Goal: Task Accomplishment & Management: Manage account settings

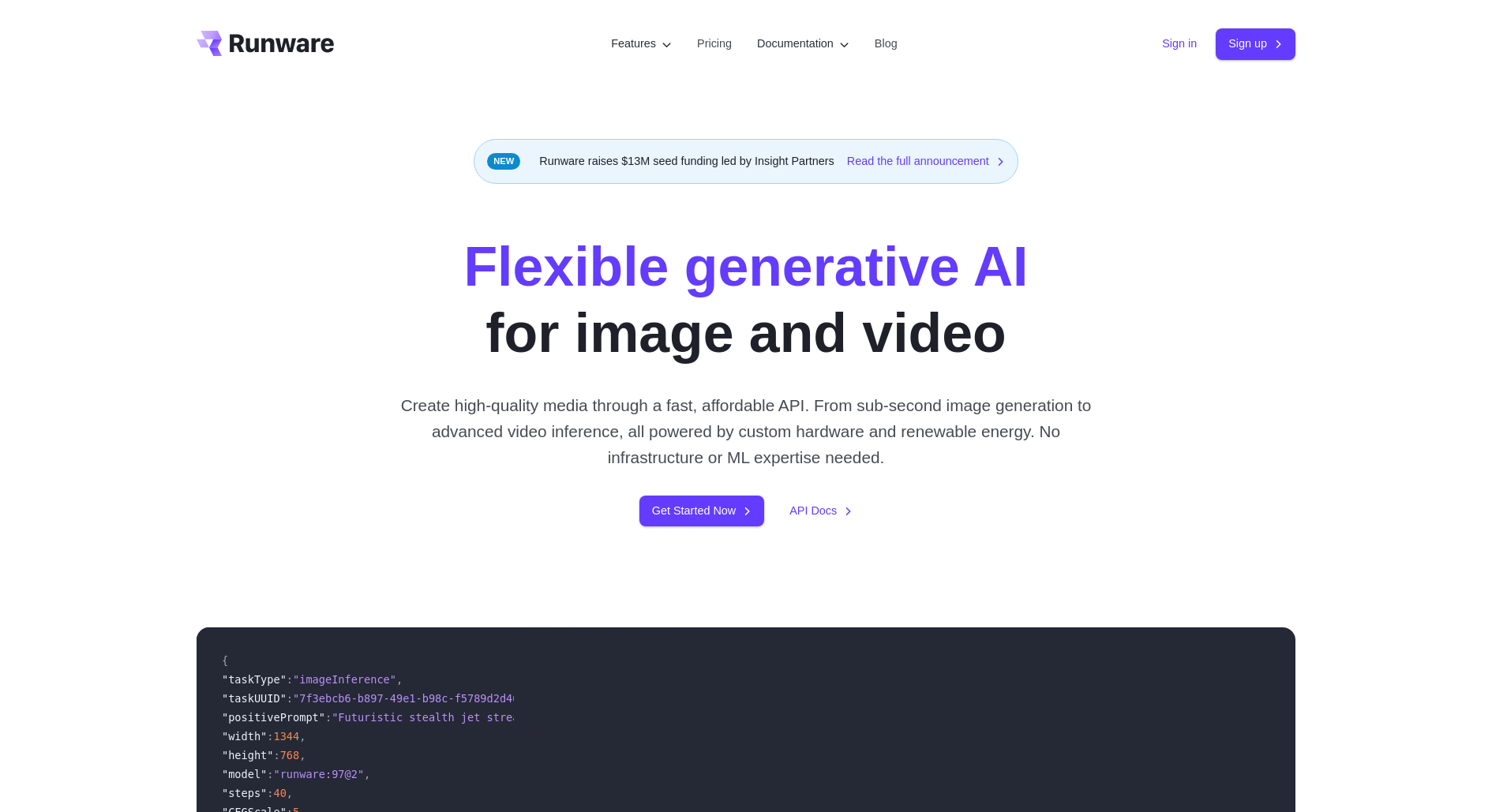
click at [1166, 48] on link "Sign in" at bounding box center [1180, 44] width 35 height 18
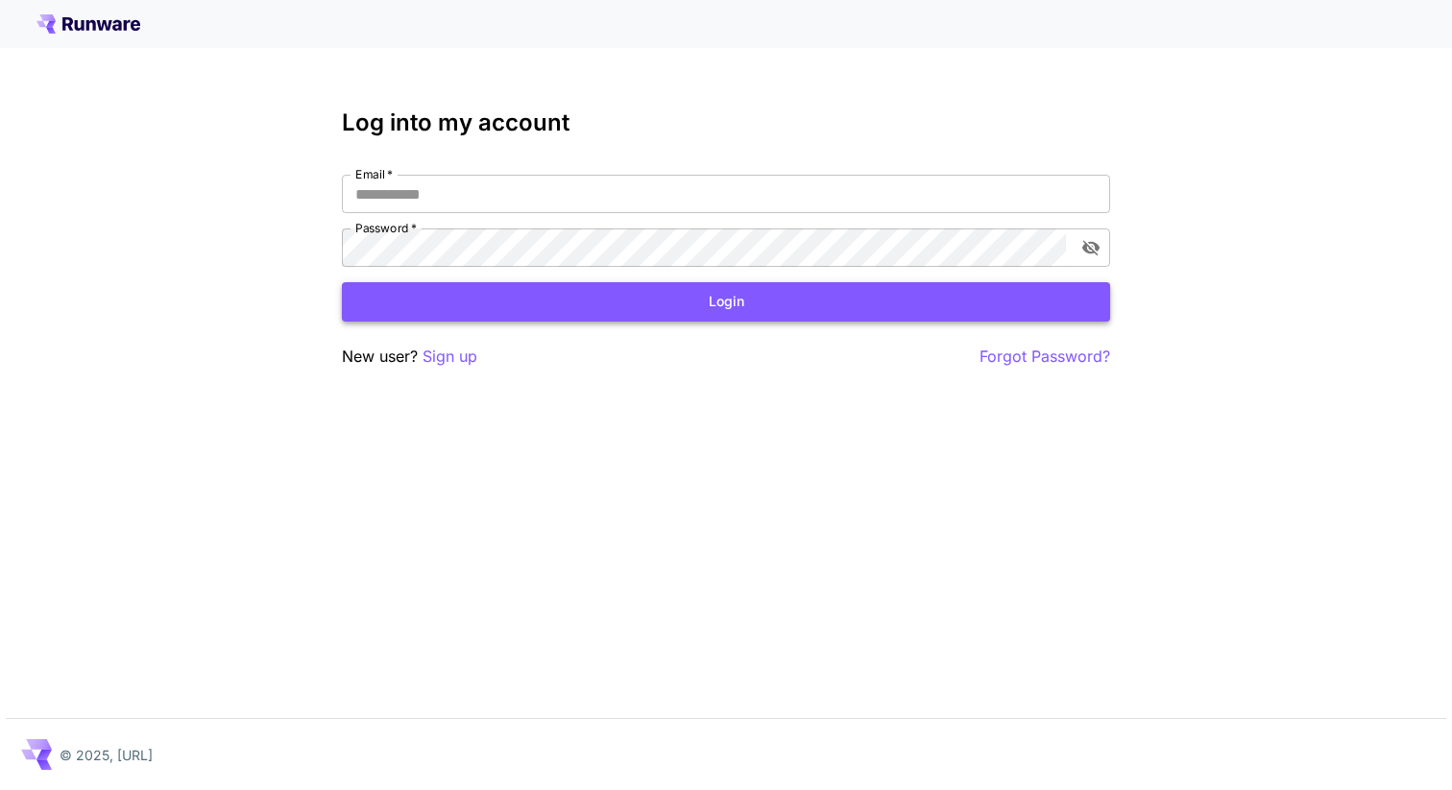
type input "**********"
click at [776, 303] on button "Login" at bounding box center [726, 301] width 768 height 39
